Goal: Obtain resource: Download file/media

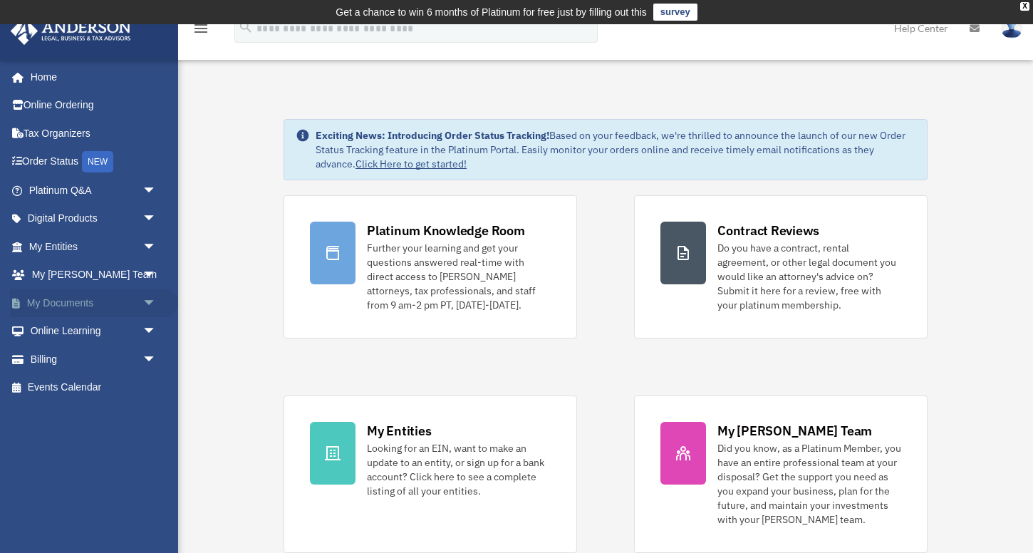
click at [106, 301] on link "My Documents arrow_drop_down" at bounding box center [94, 303] width 168 height 28
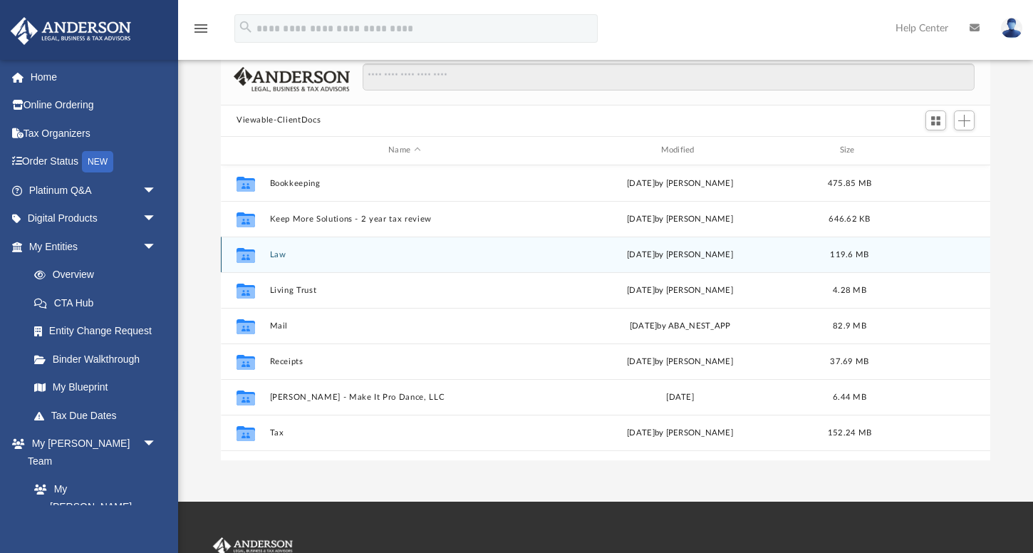
click at [286, 254] on button "Law" at bounding box center [404, 253] width 269 height 9
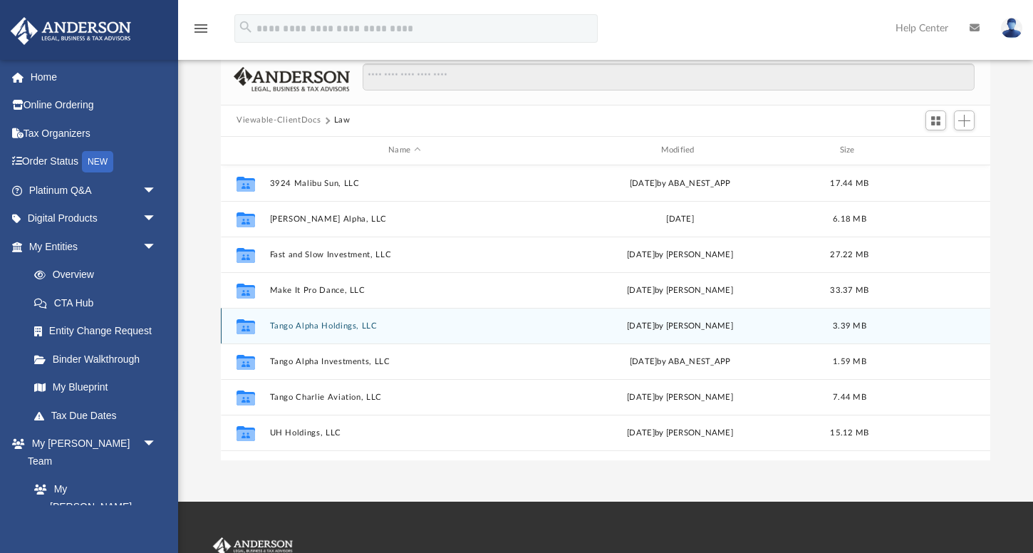
click at [307, 326] on button "Tango Alpha Holdings, LLC" at bounding box center [404, 325] width 269 height 9
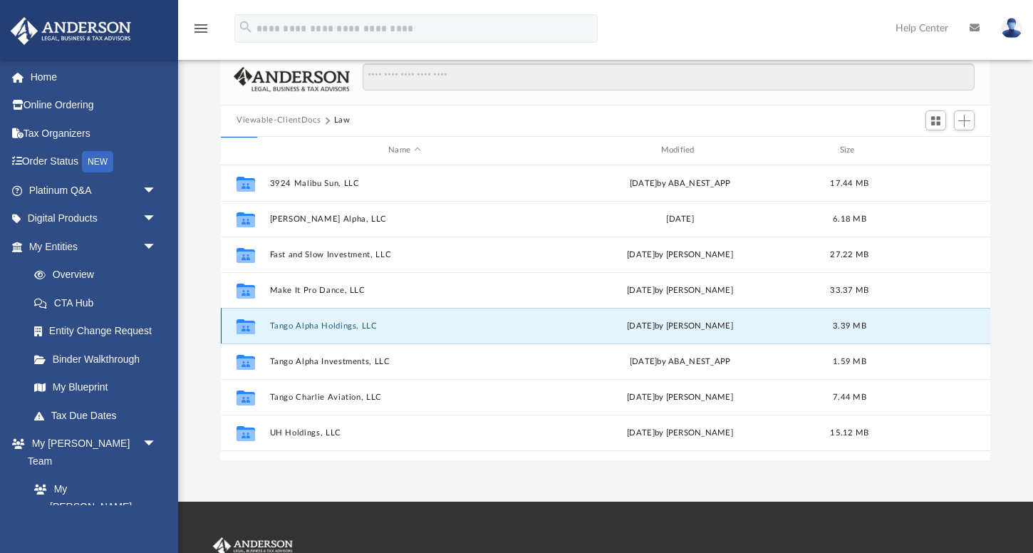
click at [306, 326] on button "Tango Alpha Holdings, LLC" at bounding box center [404, 325] width 269 height 9
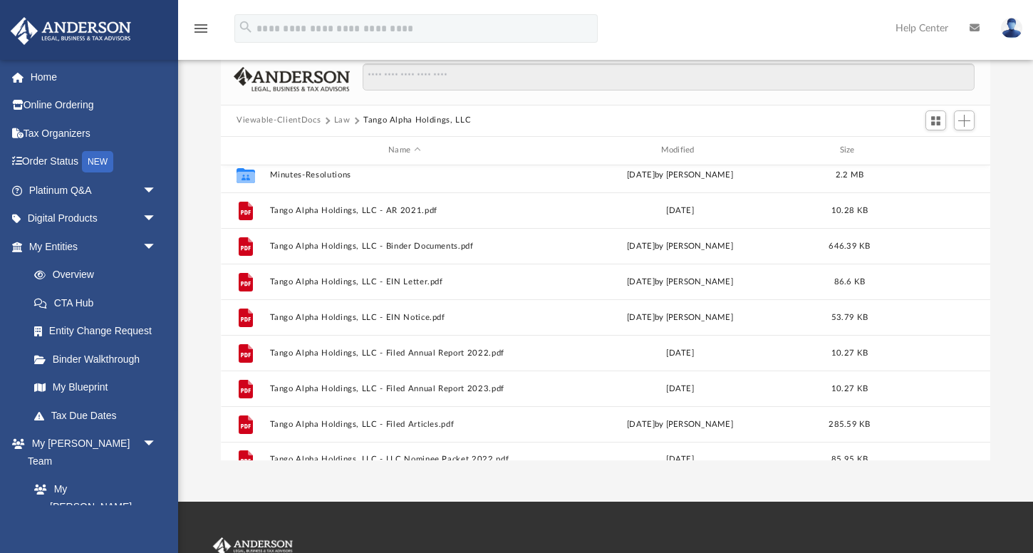
scroll to position [61, 0]
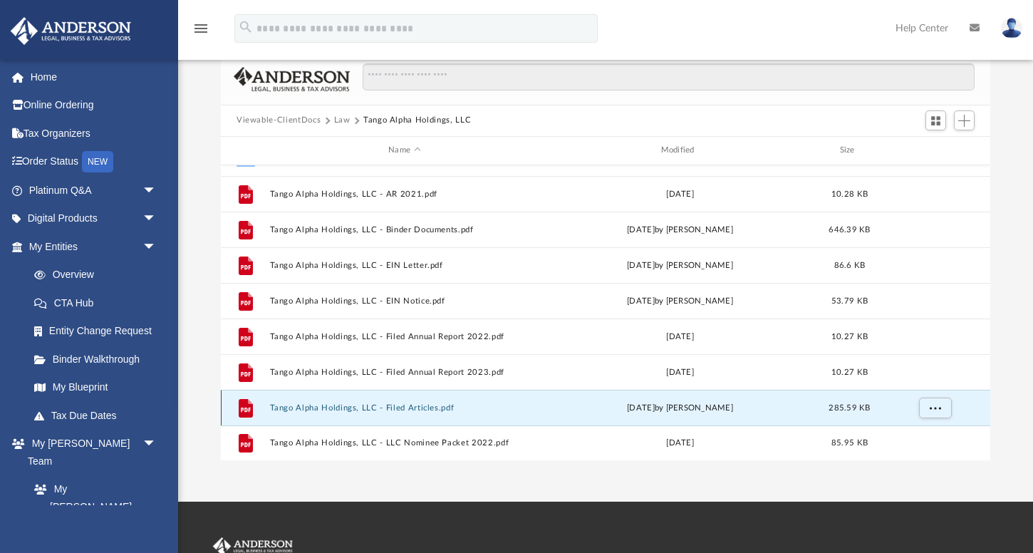
click at [434, 404] on button "Tango Alpha Holdings, LLC - Filed Articles.pdf" at bounding box center [404, 407] width 269 height 9
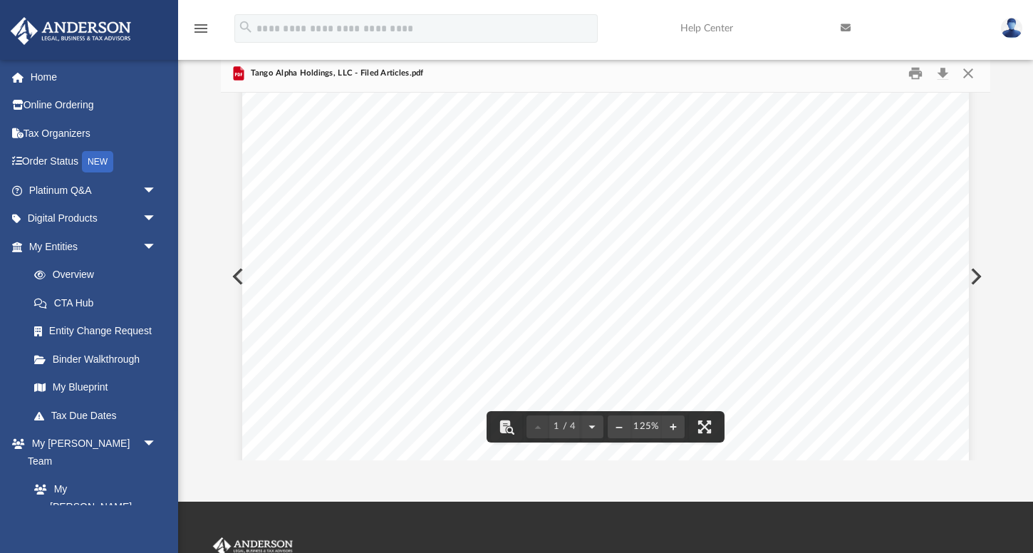
scroll to position [139, 0]
click at [237, 277] on button "Preview" at bounding box center [236, 276] width 31 height 40
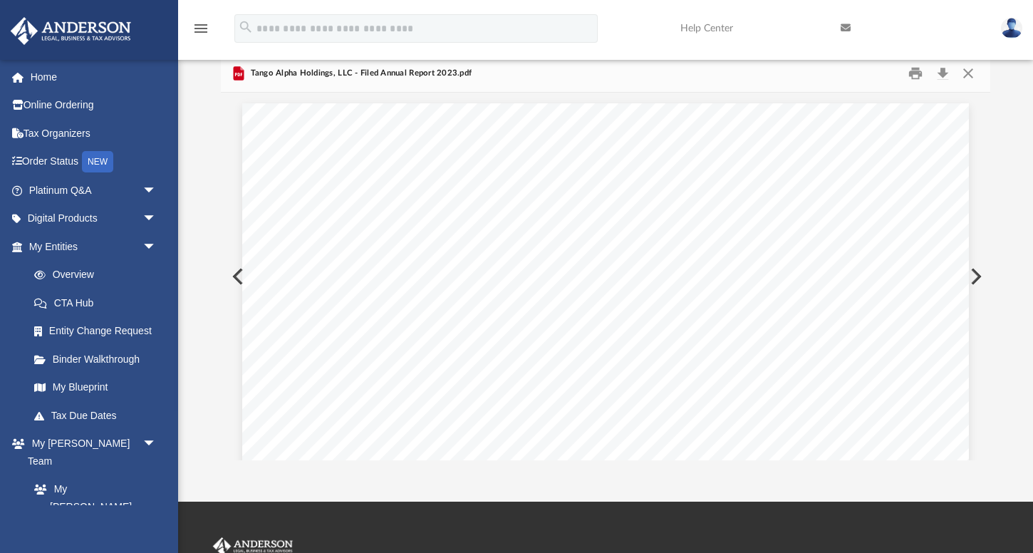
click at [237, 277] on button "Preview" at bounding box center [236, 276] width 31 height 40
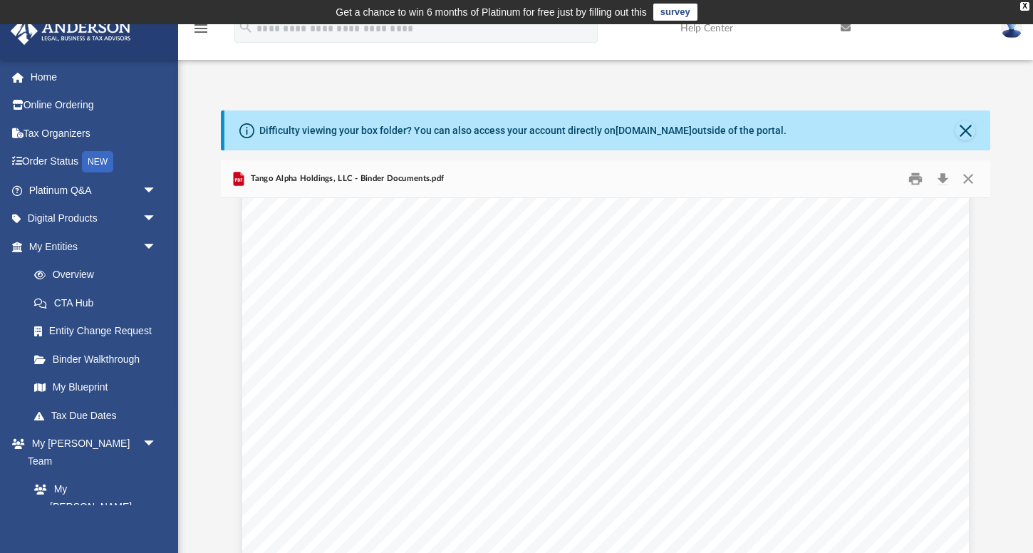
scroll to position [32879, 0]
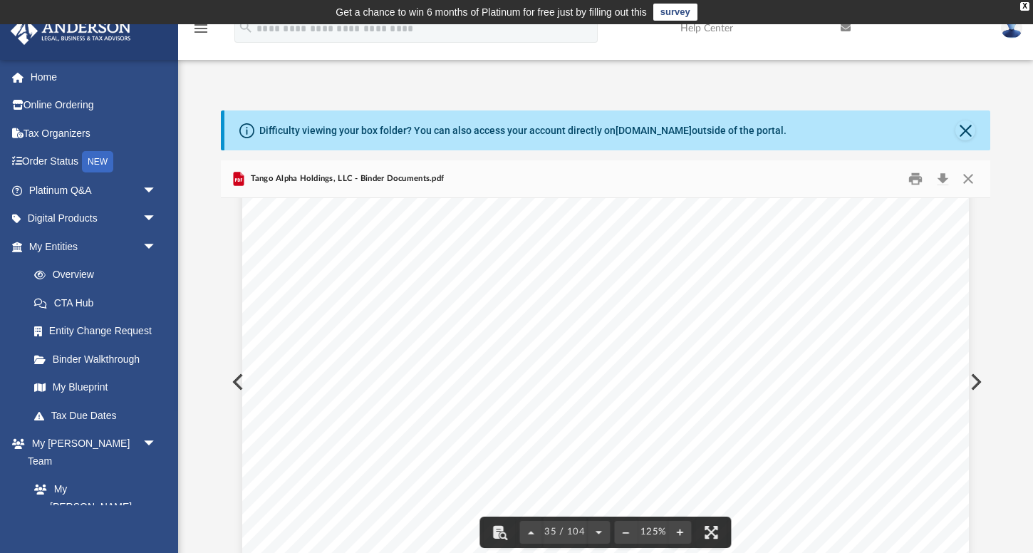
click at [923, 309] on div "TRANSFERS OF MEMBERSHIP INTEREST In this Section you should maintain records of…" at bounding box center [605, 501] width 727 height 940
click at [971, 177] on button "Close" at bounding box center [968, 178] width 26 height 22
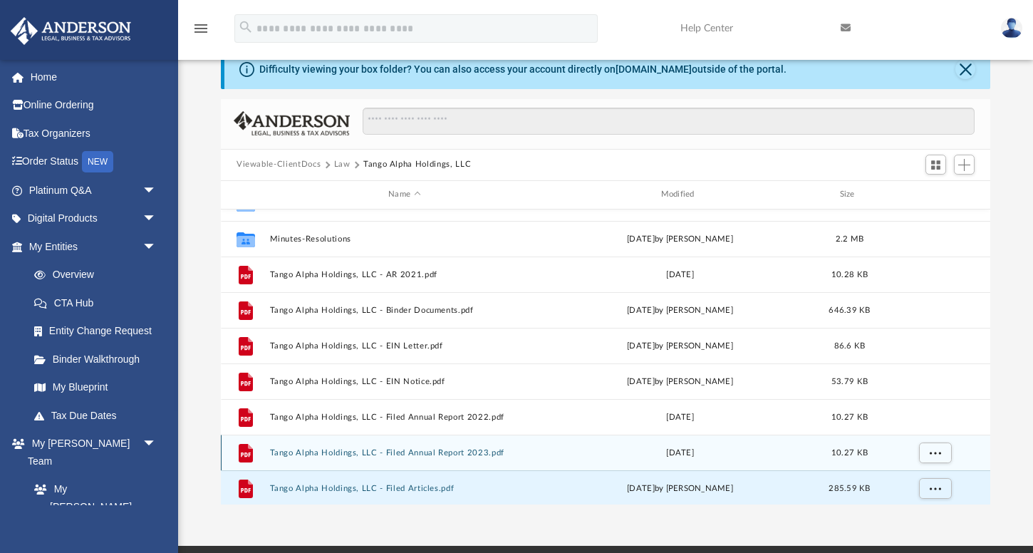
scroll to position [22, 0]
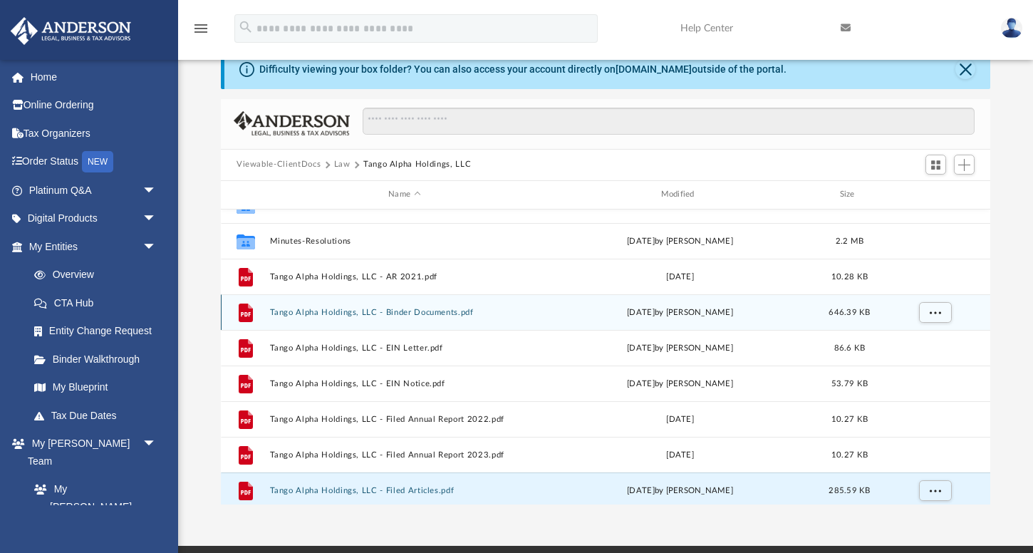
click at [423, 309] on button "Tango Alpha Holdings, LLC - Binder Documents.pdf" at bounding box center [404, 311] width 269 height 9
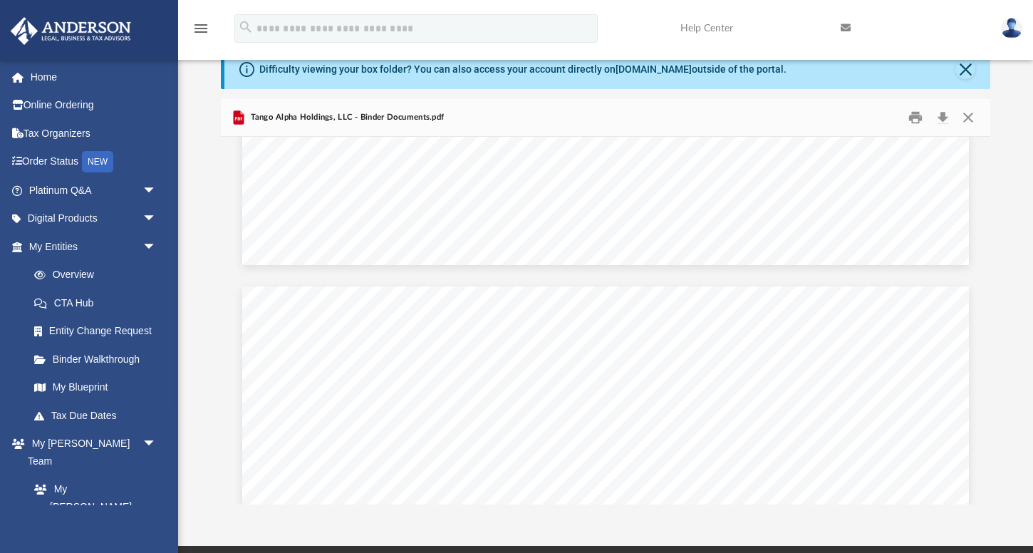
scroll to position [95076, 0]
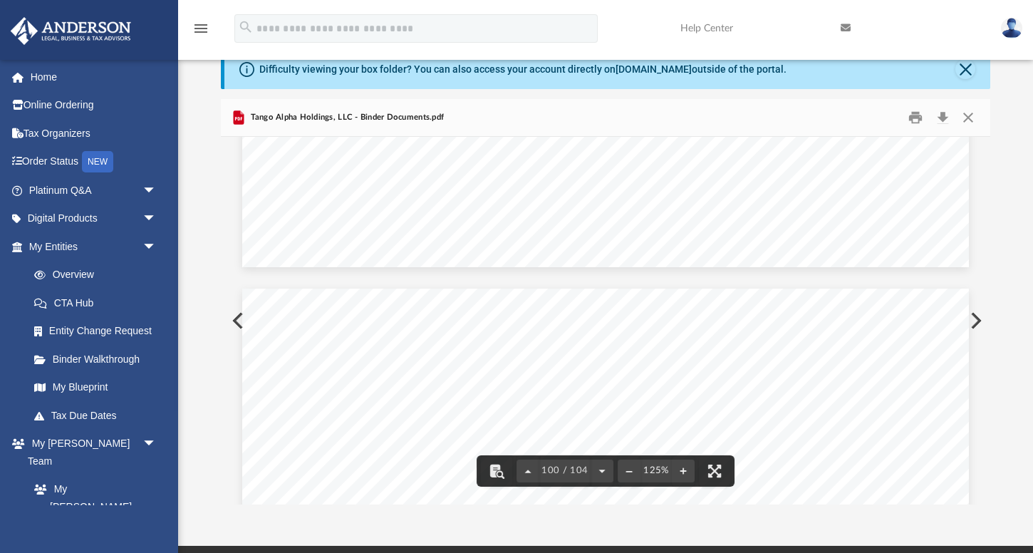
click at [975, 318] on button "Preview" at bounding box center [974, 321] width 31 height 40
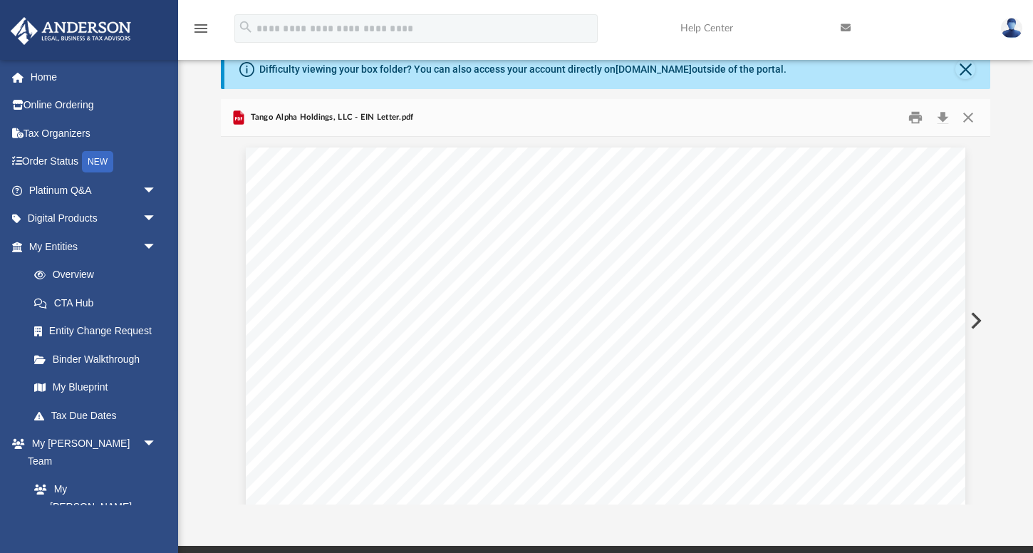
click at [975, 318] on button "Preview" at bounding box center [974, 321] width 31 height 40
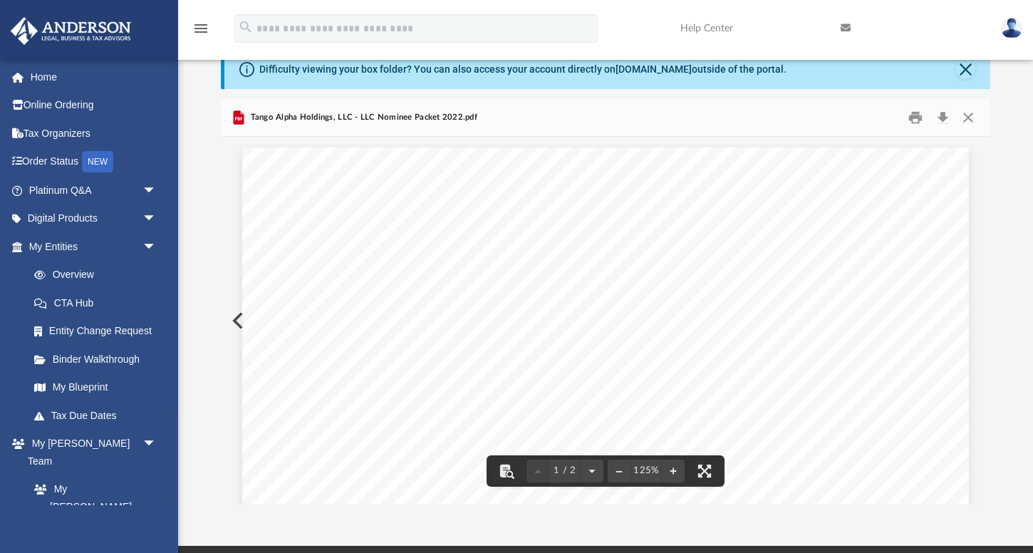
click at [239, 320] on button "Preview" at bounding box center [236, 321] width 31 height 40
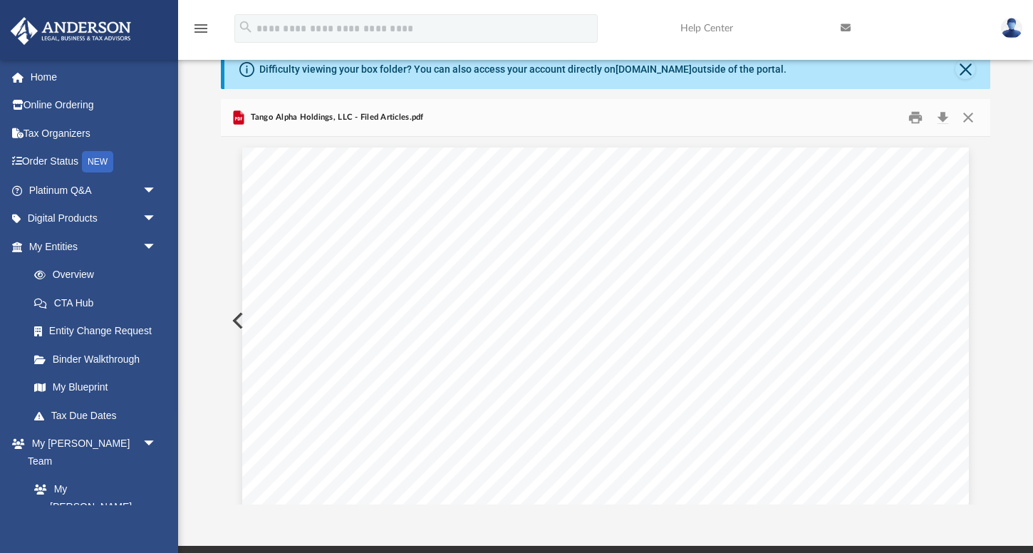
click at [239, 320] on button "Preview" at bounding box center [236, 321] width 31 height 40
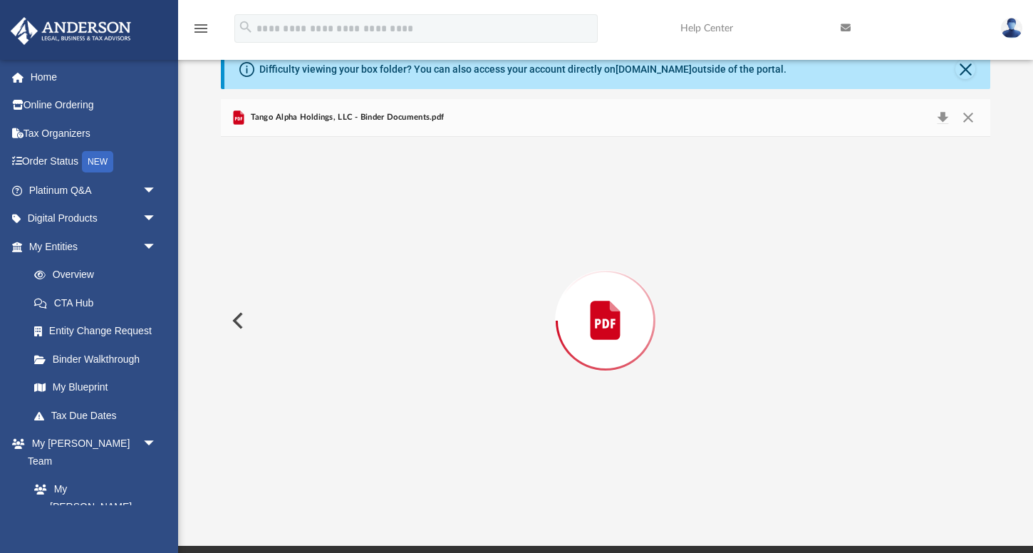
scroll to position [95217, 0]
click at [239, 320] on button "Preview" at bounding box center [236, 321] width 31 height 40
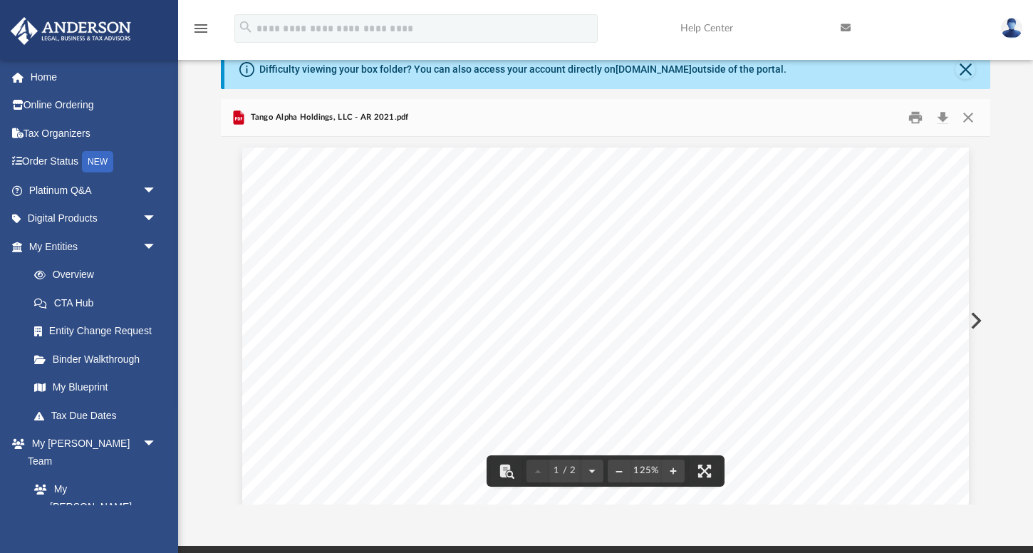
scroll to position [0, 0]
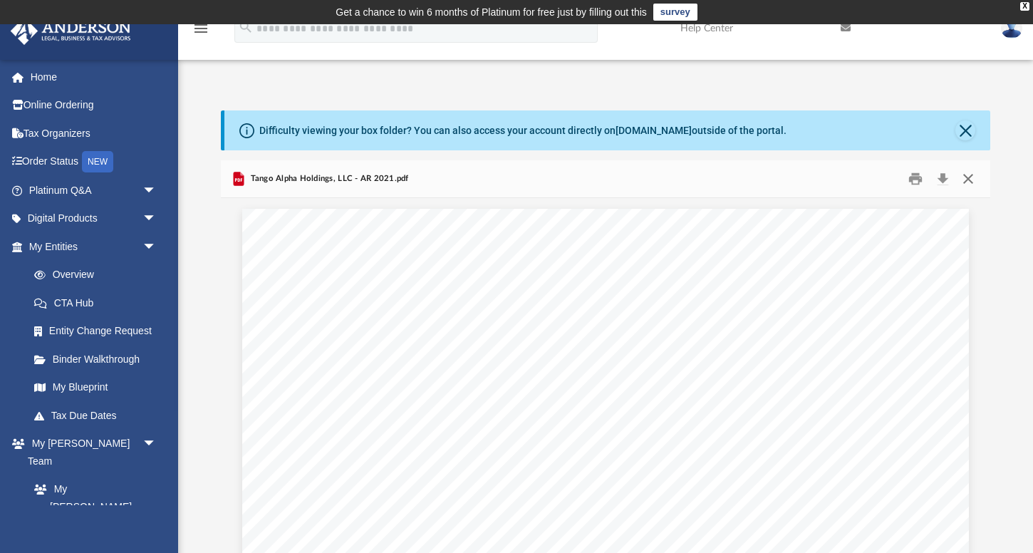
click at [970, 177] on button "Close" at bounding box center [968, 178] width 26 height 22
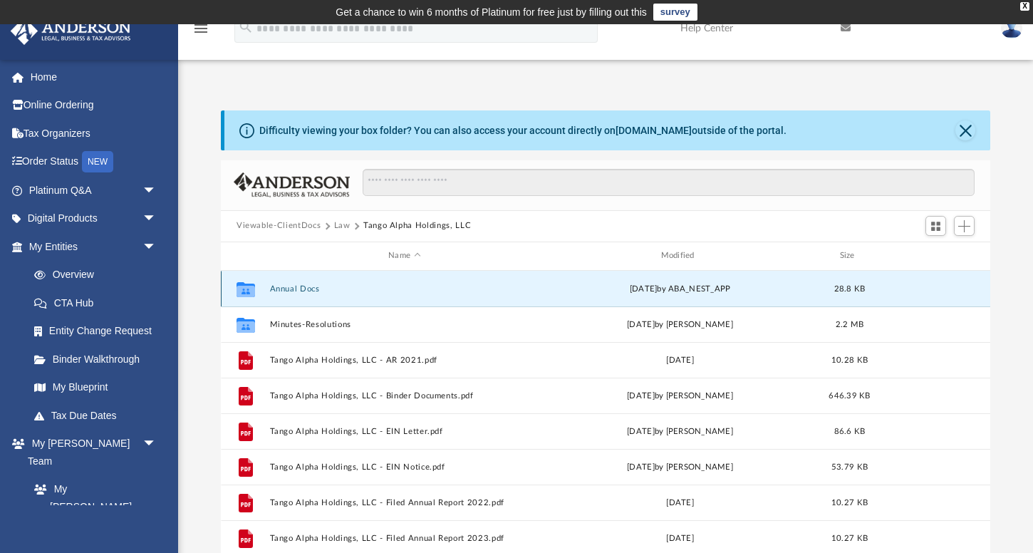
click at [324, 285] on button "Annual Docs" at bounding box center [404, 288] width 269 height 9
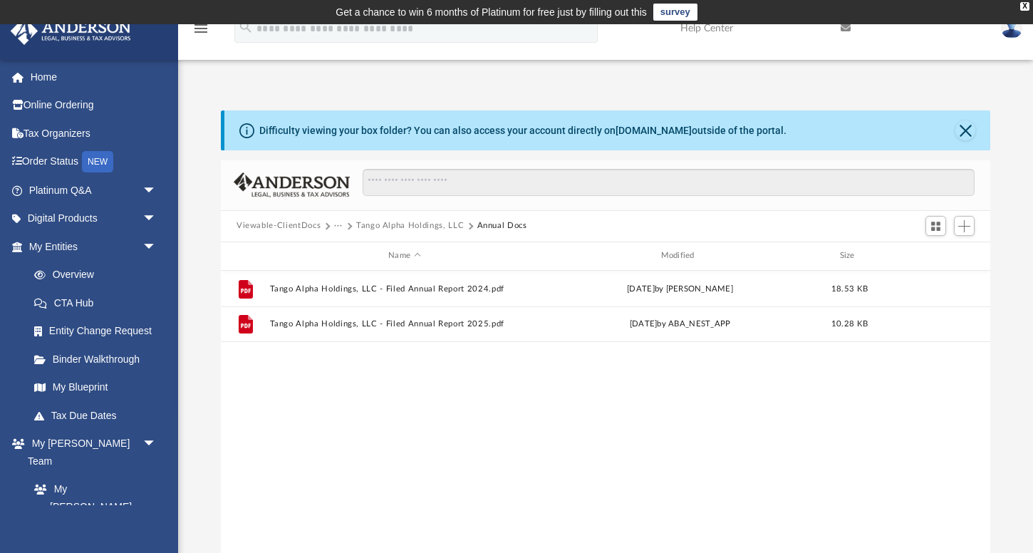
click at [386, 224] on button "Tango Alpha Holdings, LLC" at bounding box center [410, 225] width 108 height 13
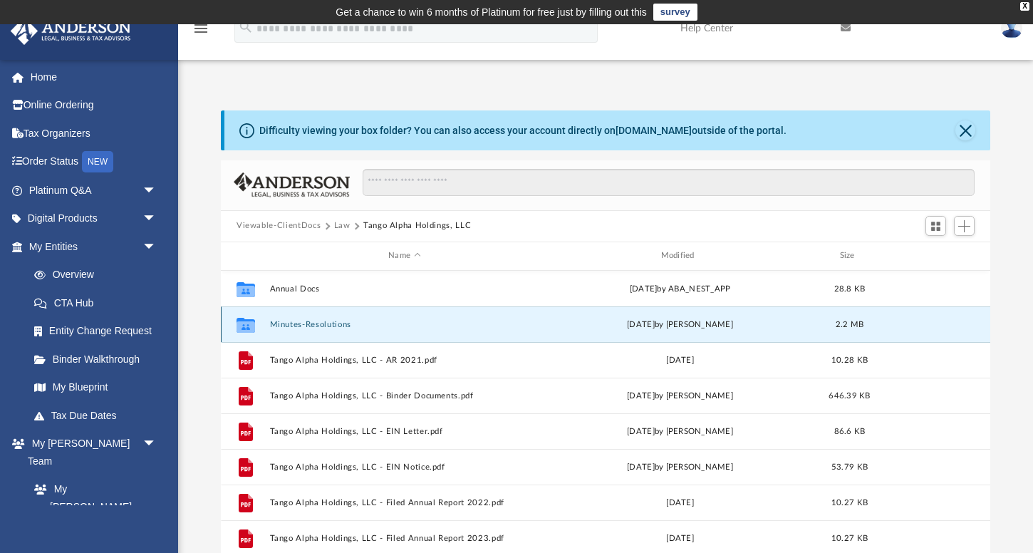
click at [318, 323] on button "Minutes-Resolutions" at bounding box center [404, 323] width 269 height 9
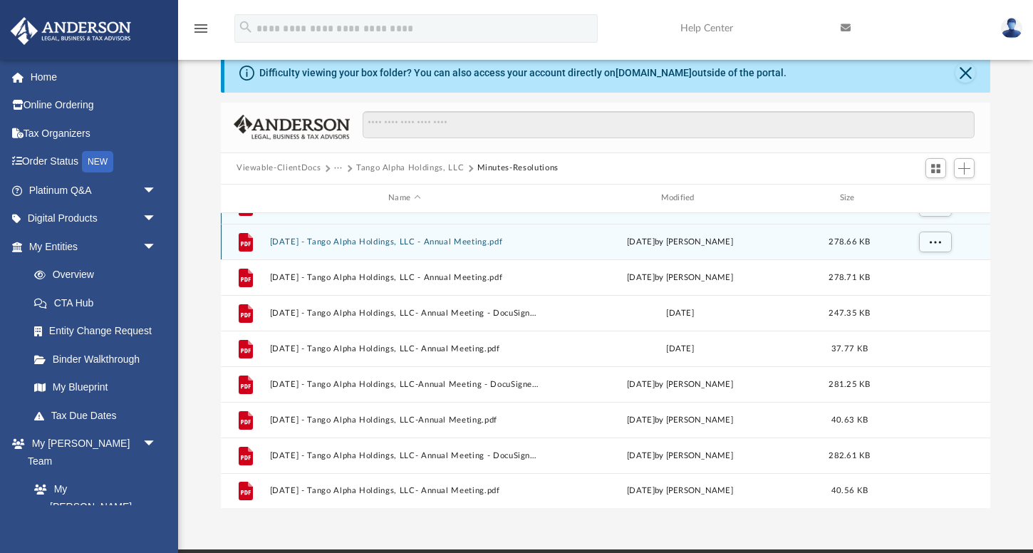
scroll to position [61, 0]
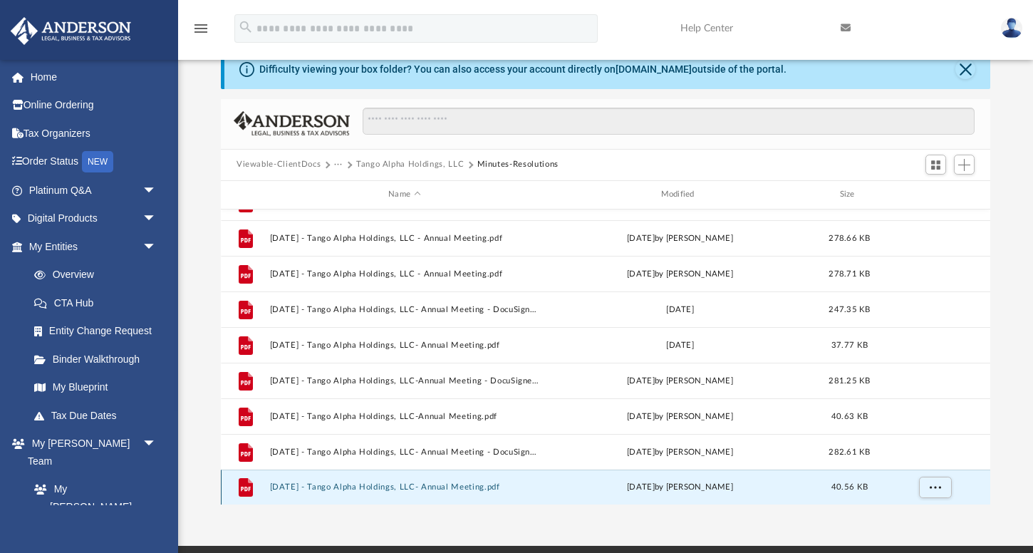
click at [475, 487] on button "[DATE] - Tango Alpha Holdings, LLC- Annual Meeting.pdf" at bounding box center [404, 486] width 269 height 9
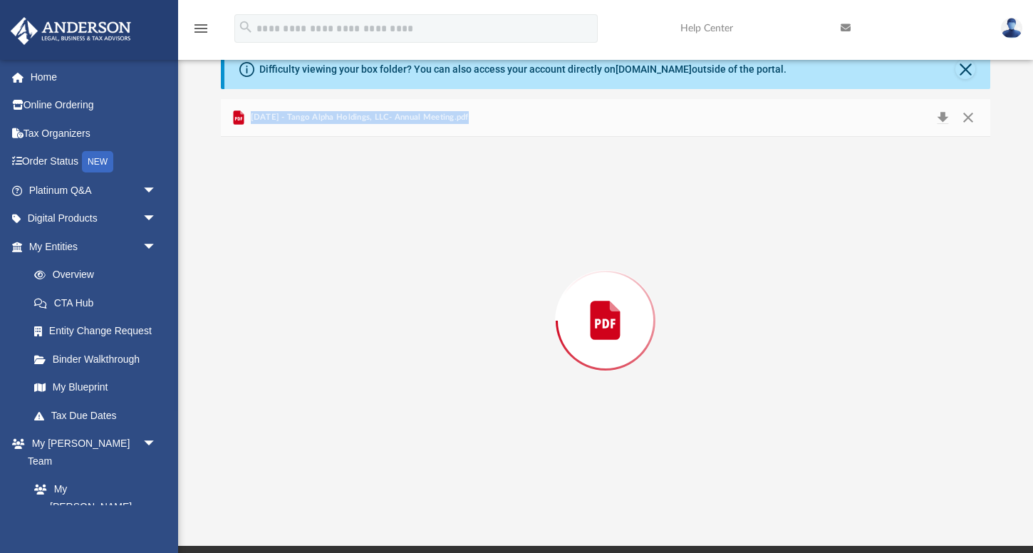
click at [475, 487] on div "Preview" at bounding box center [605, 321] width 769 height 368
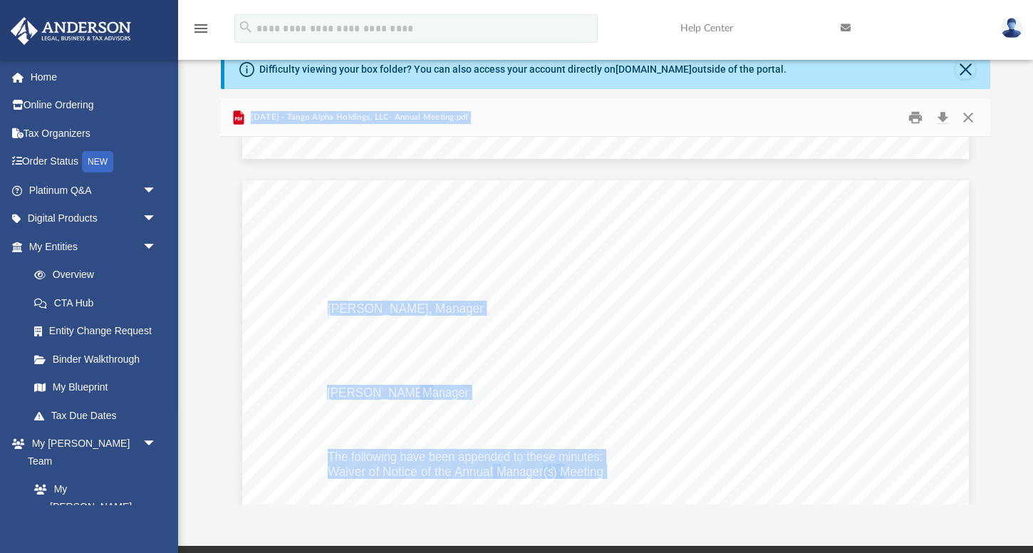
scroll to position [5785, 0]
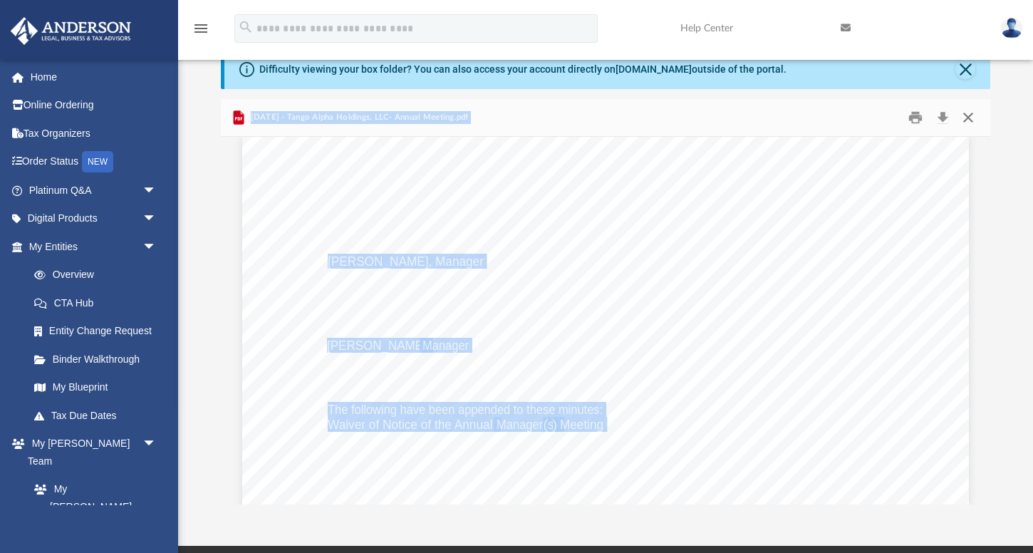
click at [971, 118] on button "Close" at bounding box center [968, 117] width 26 height 22
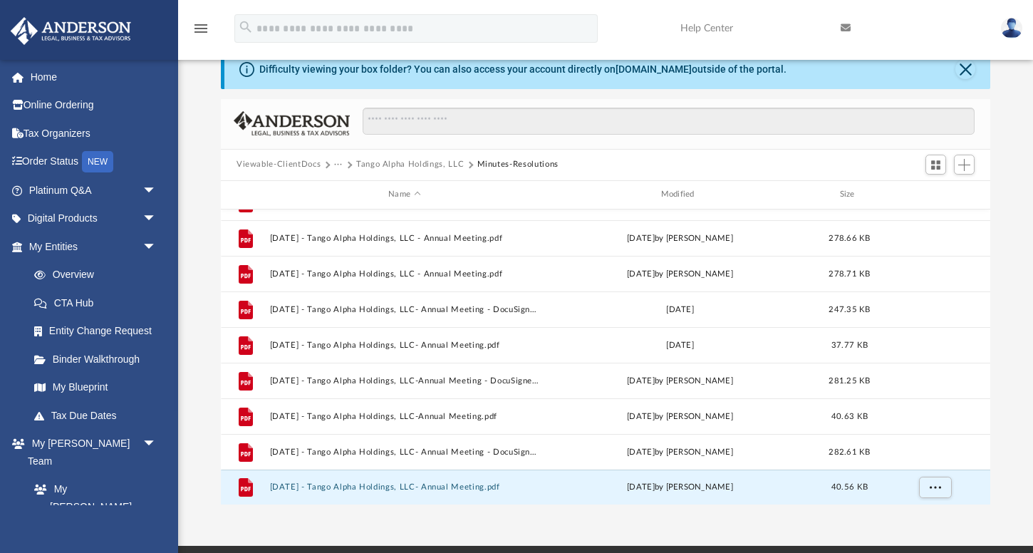
click at [403, 162] on button "Tango Alpha Holdings, LLC" at bounding box center [410, 164] width 108 height 13
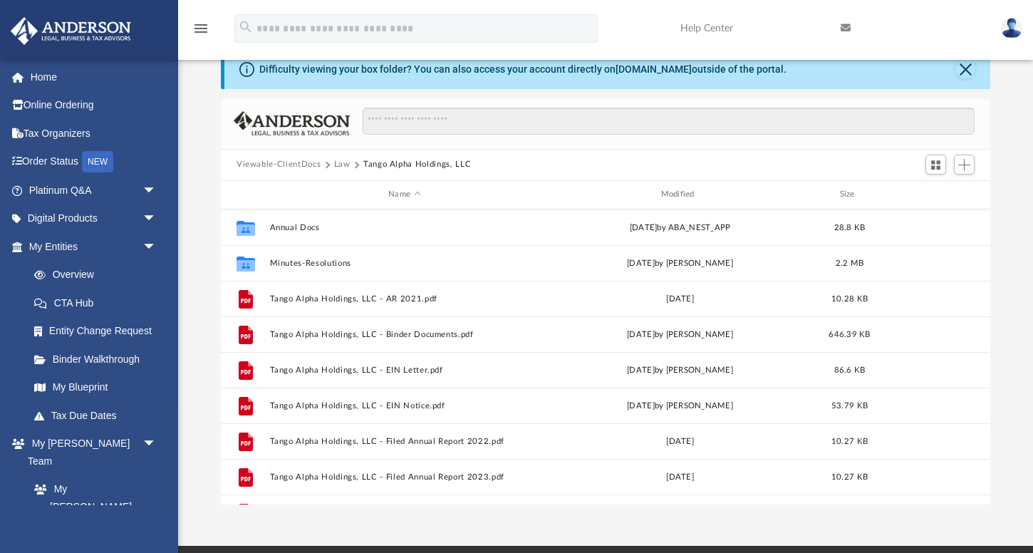
click at [341, 162] on button "Law" at bounding box center [342, 164] width 16 height 13
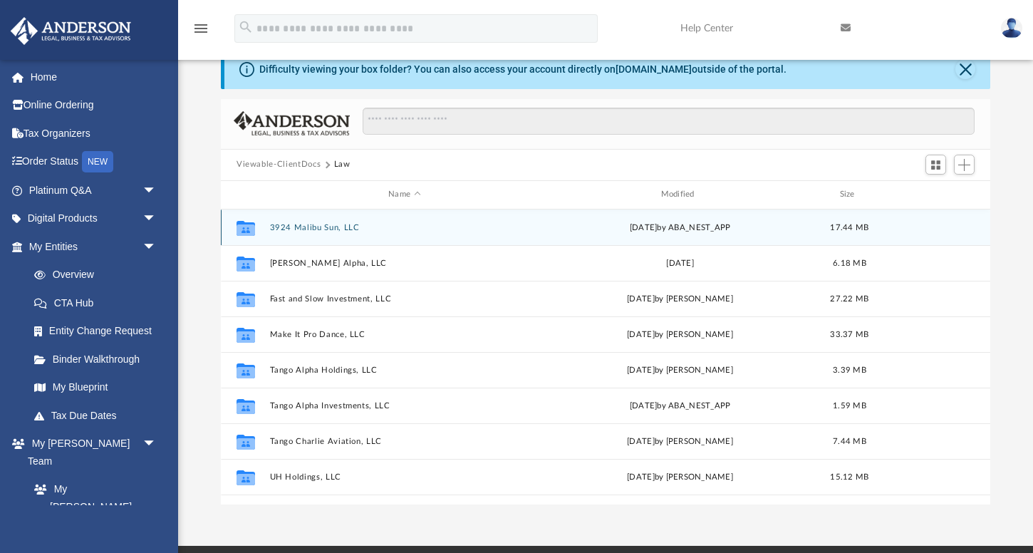
click at [333, 232] on div "Collaborated Folder 3924 Malibu Sun, LLC [DATE] by ABA_NEST_APP 17.44 MB" at bounding box center [605, 227] width 769 height 36
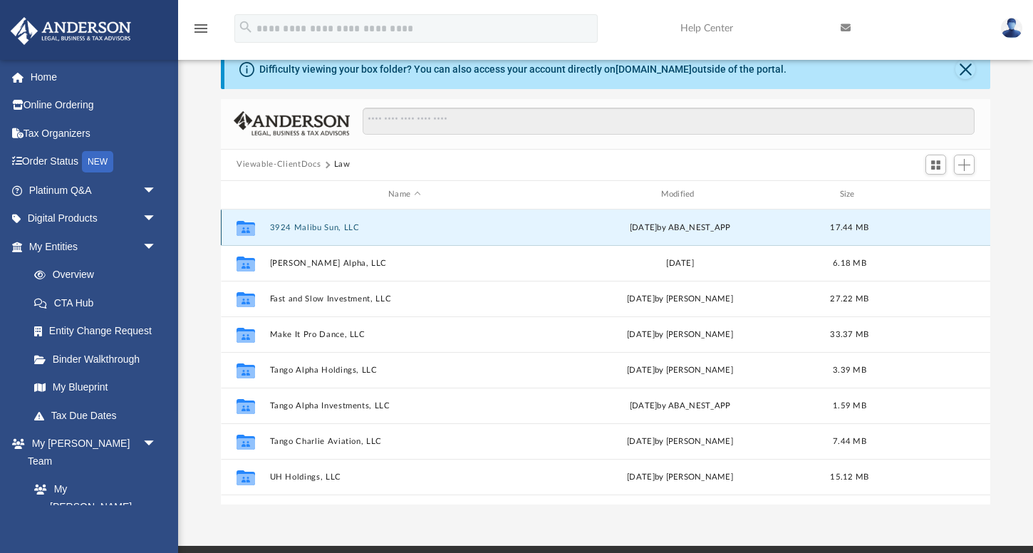
click at [331, 229] on button "3924 Malibu Sun, LLC" at bounding box center [404, 226] width 269 height 9
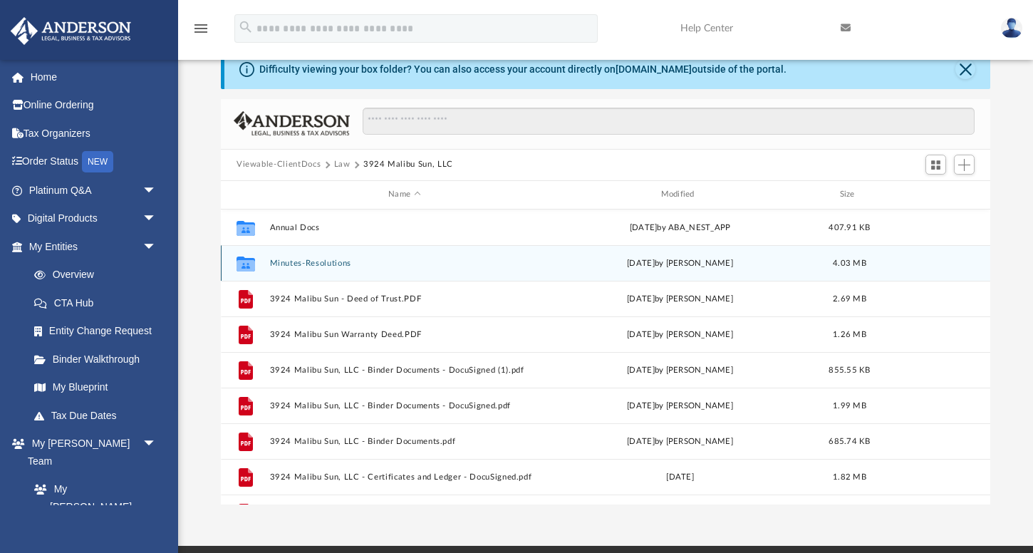
click at [327, 259] on button "Minutes-Resolutions" at bounding box center [404, 262] width 269 height 9
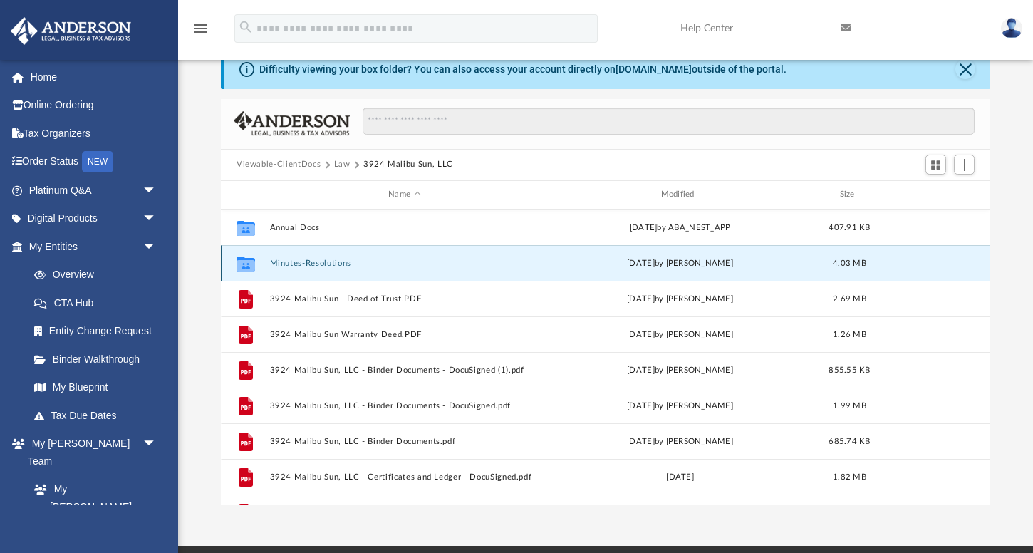
click at [327, 259] on button "Minutes-Resolutions" at bounding box center [404, 262] width 269 height 9
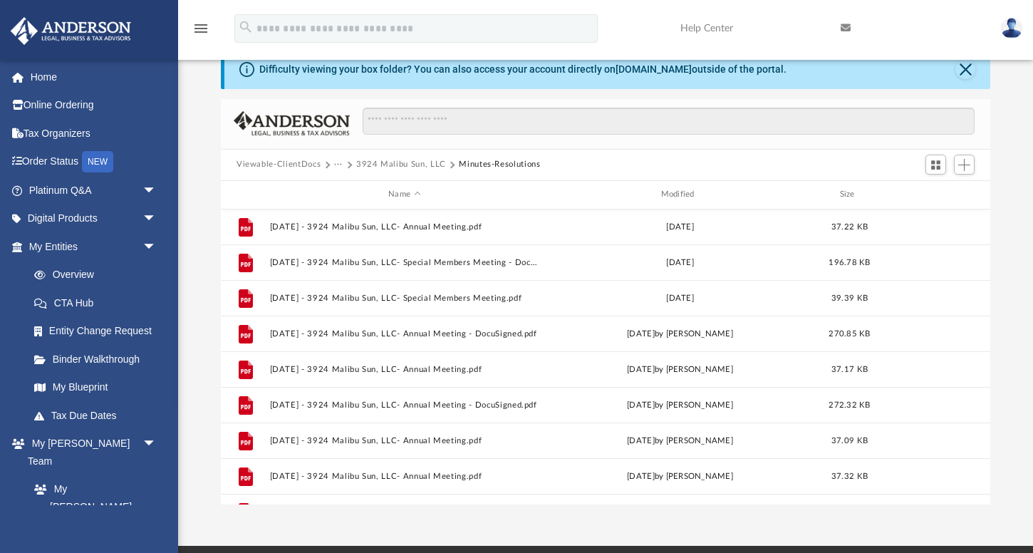
scroll to position [284, 0]
click at [422, 164] on button "3924 Malibu Sun, LLC" at bounding box center [401, 164] width 90 height 13
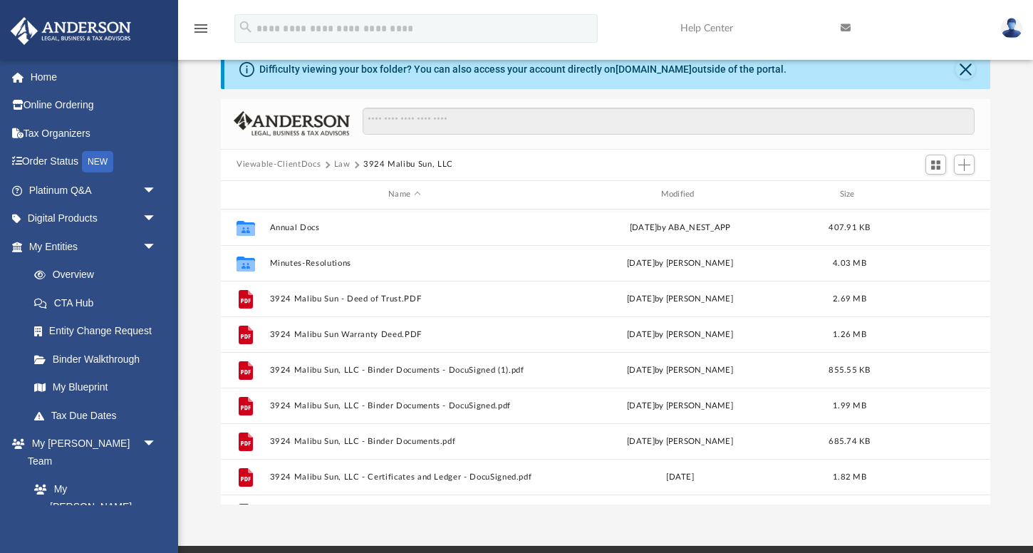
click at [341, 162] on button "Law" at bounding box center [342, 164] width 16 height 13
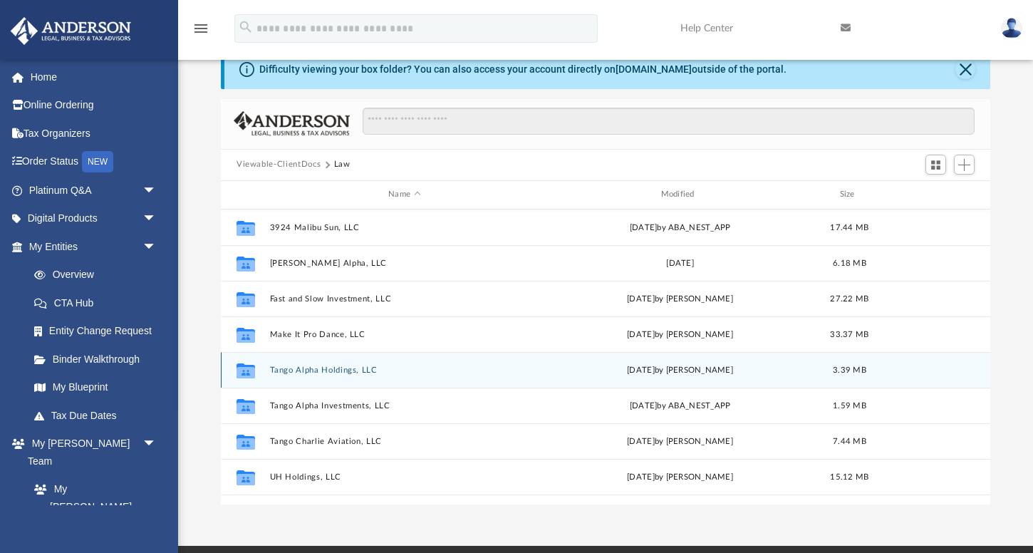
click at [338, 366] on button "Tango Alpha Holdings, LLC" at bounding box center [404, 369] width 269 height 9
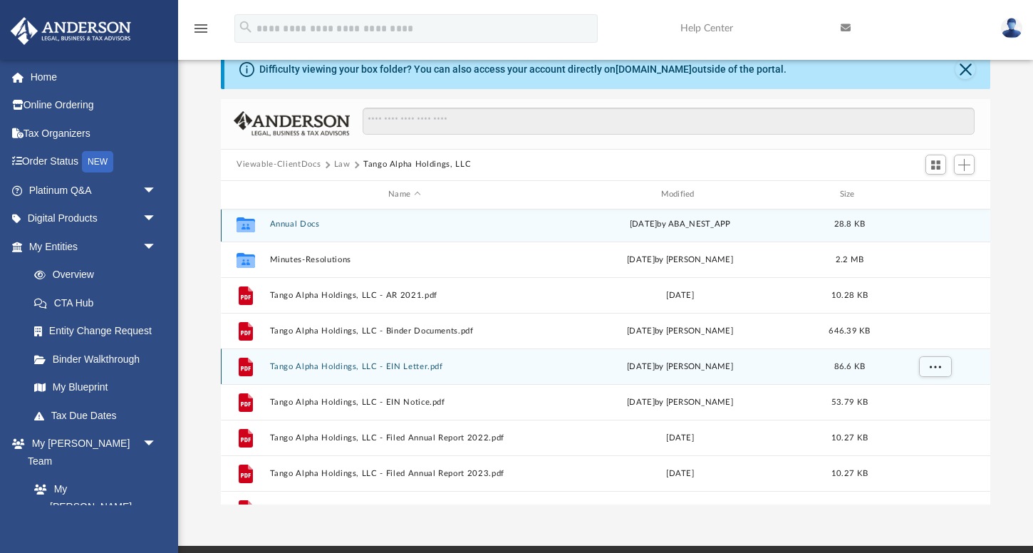
scroll to position [1, 0]
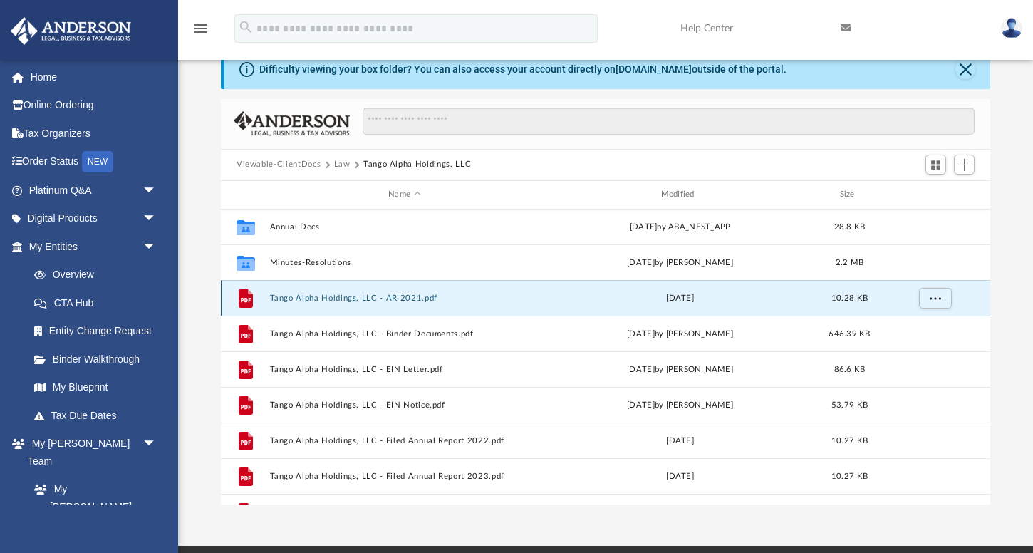
click at [338, 299] on button "Tango Alpha Holdings, LLC - AR 2021.pdf" at bounding box center [404, 297] width 269 height 9
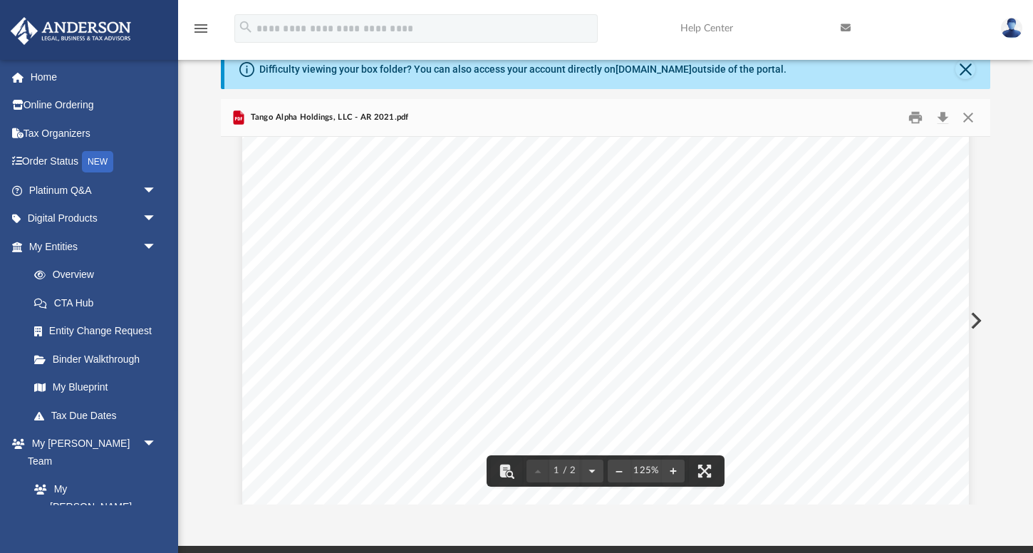
scroll to position [0, 0]
click at [965, 120] on button "Close" at bounding box center [968, 117] width 26 height 22
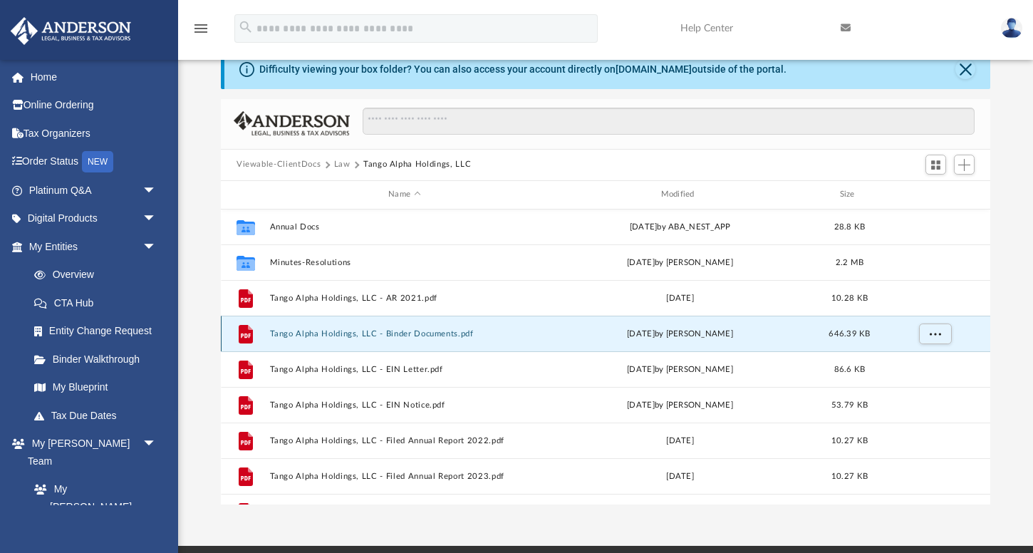
click at [445, 331] on button "Tango Alpha Holdings, LLC - Binder Documents.pdf" at bounding box center [404, 332] width 269 height 9
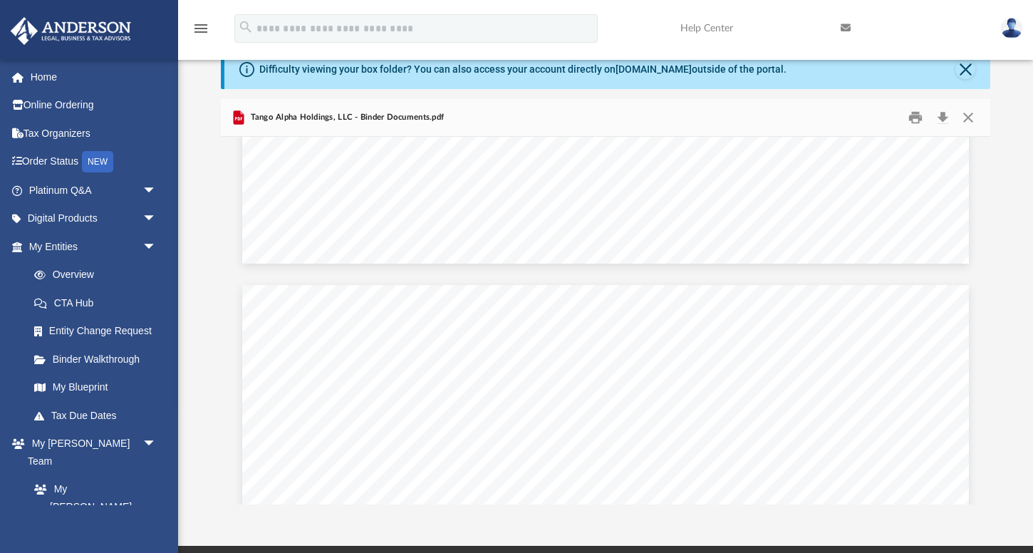
scroll to position [14272, 0]
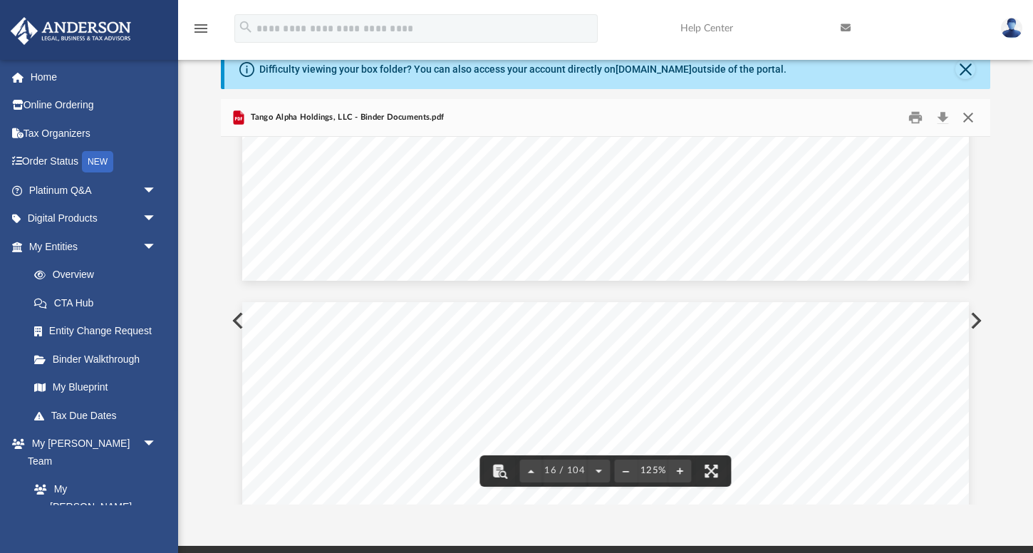
click at [969, 119] on button "Close" at bounding box center [968, 117] width 26 height 22
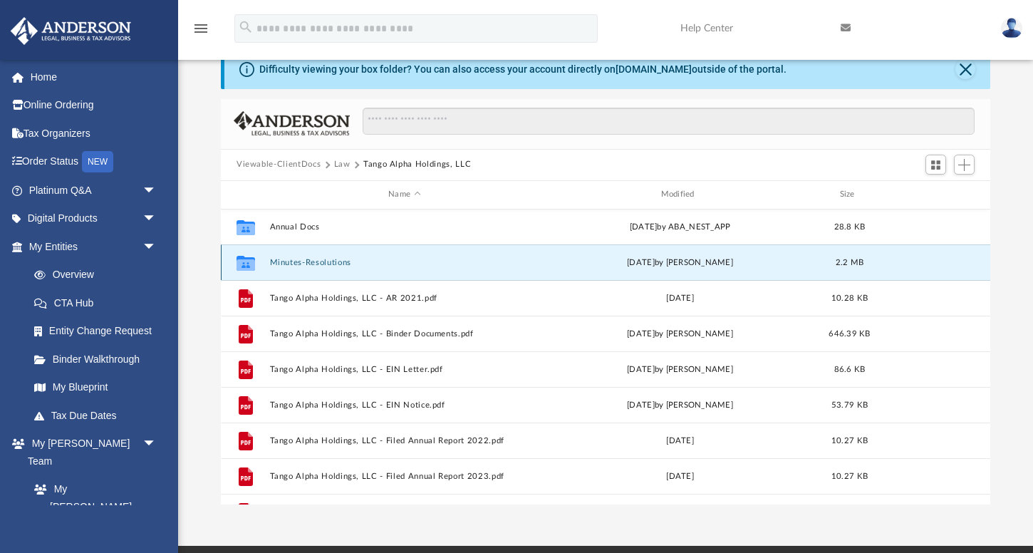
click at [320, 261] on button "Minutes-Resolutions" at bounding box center [404, 261] width 269 height 9
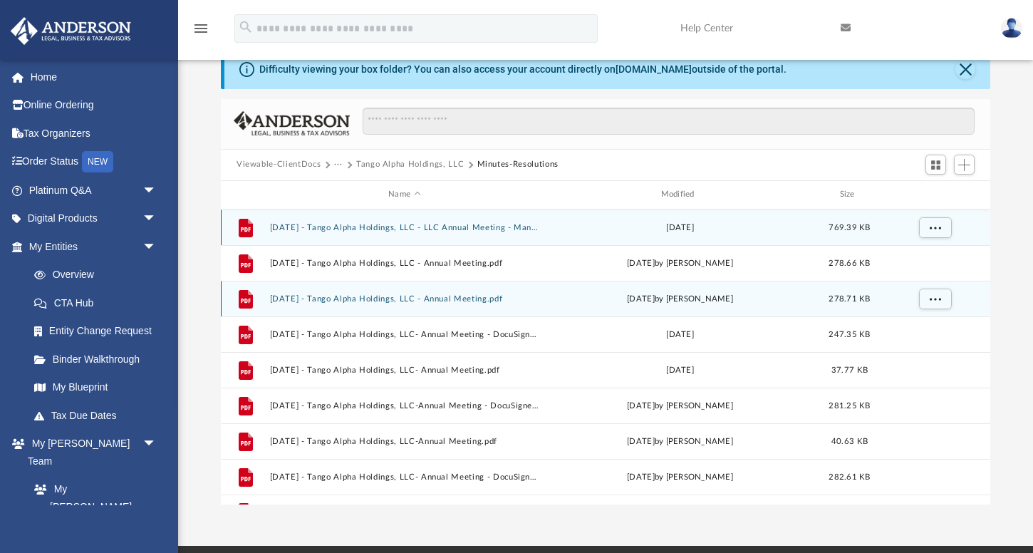
scroll to position [25, 0]
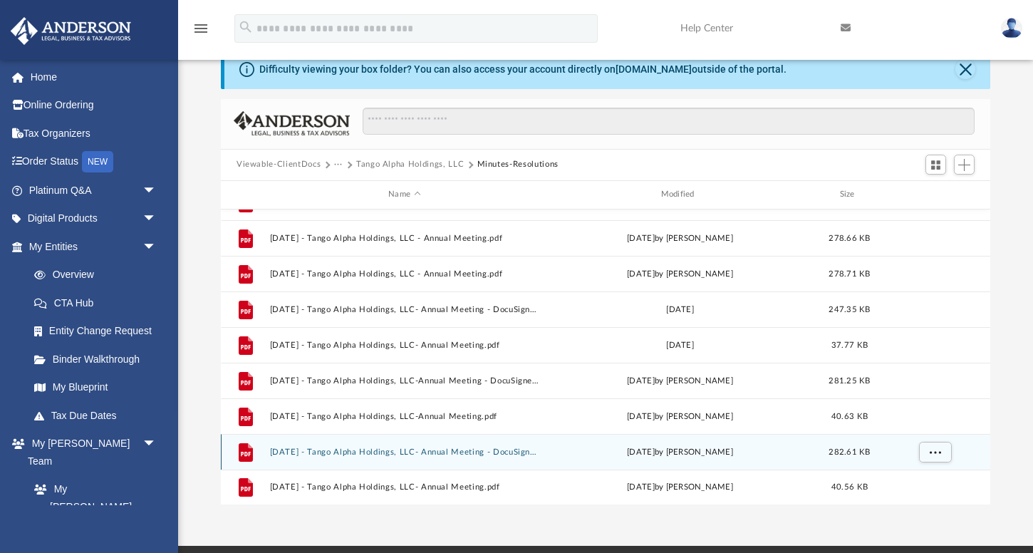
click at [436, 451] on button "[DATE] - Tango Alpha Holdings, LLC- Annual Meeting - DocuSigned.pdf" at bounding box center [404, 451] width 269 height 9
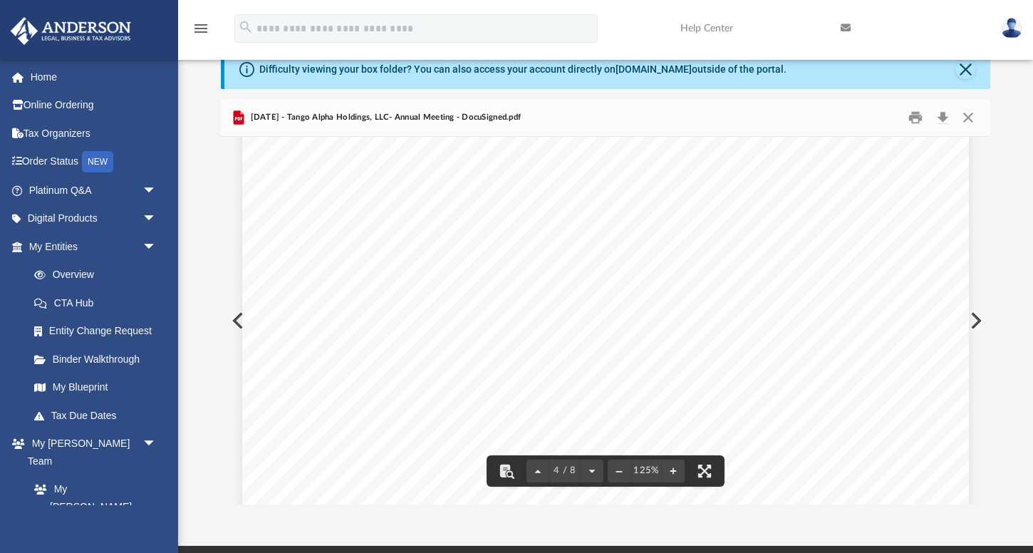
scroll to position [2961, 0]
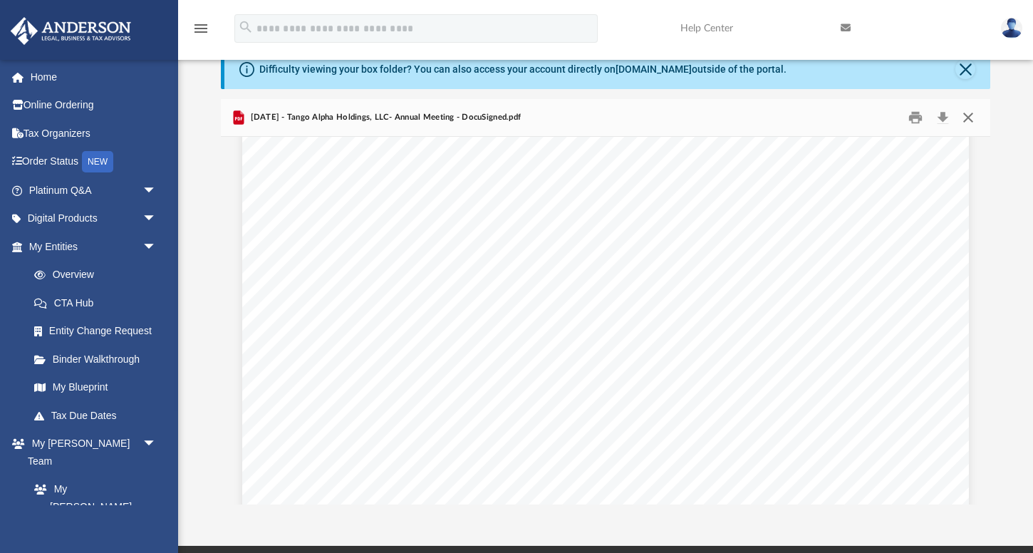
click at [967, 119] on button "Close" at bounding box center [968, 117] width 26 height 22
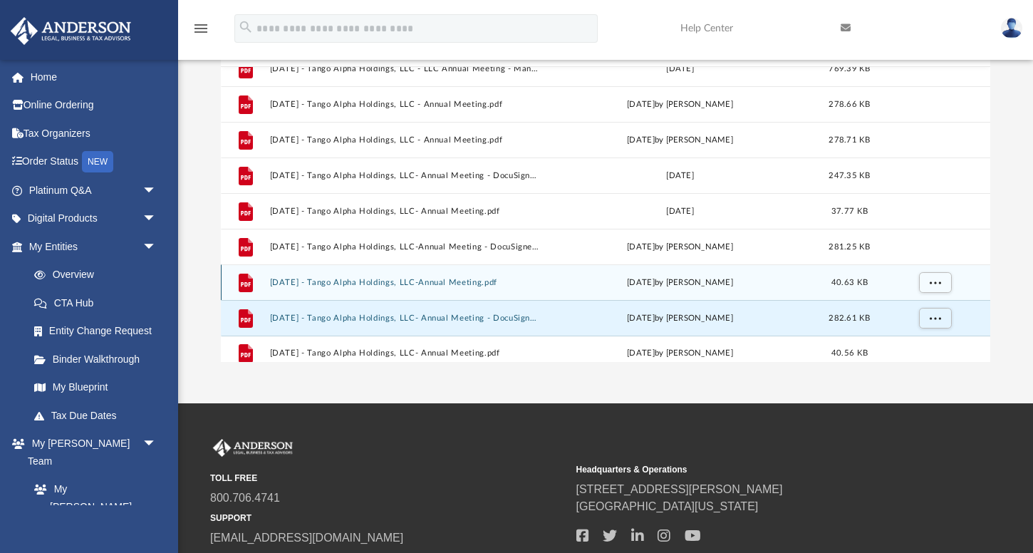
scroll to position [15, 0]
